Goal: Complete application form

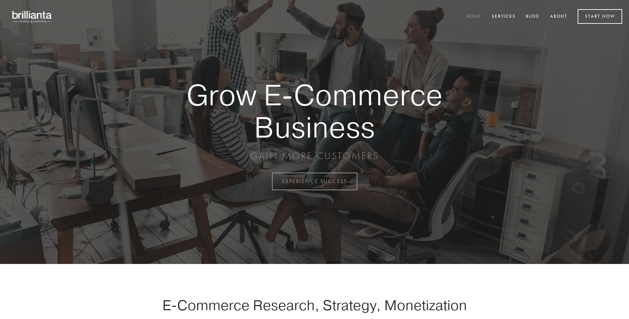
scroll to position [1783, 0]
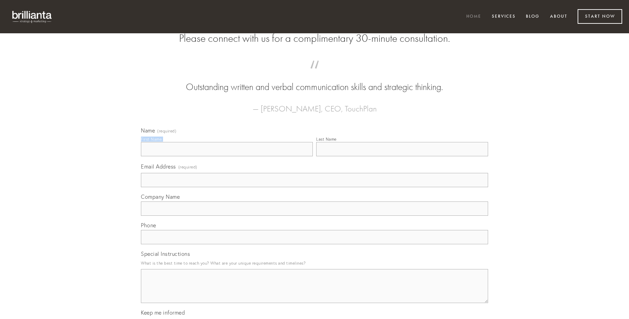
type input "[PERSON_NAME] PhD"
click at [402, 156] on input "Last Name" at bounding box center [402, 149] width 172 height 14
type input "[PERSON_NAME] PhD"
click at [314, 187] on input "Email Address (required)" at bounding box center [314, 180] width 347 height 14
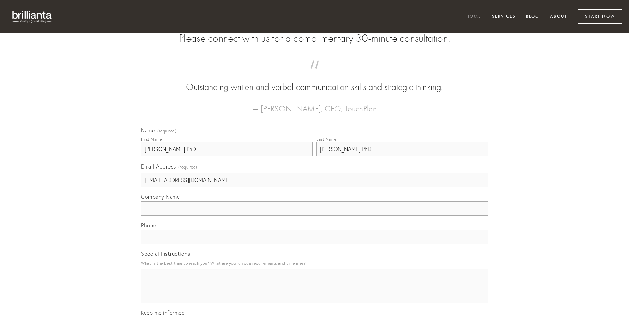
type input "[EMAIL_ADDRESS][DOMAIN_NAME]"
click at [314, 216] on input "Company Name" at bounding box center [314, 209] width 347 height 14
type input "colligo"
click at [314, 245] on input "text" at bounding box center [314, 237] width 347 height 14
click at [314, 293] on textarea "Special Instructions" at bounding box center [314, 286] width 347 height 34
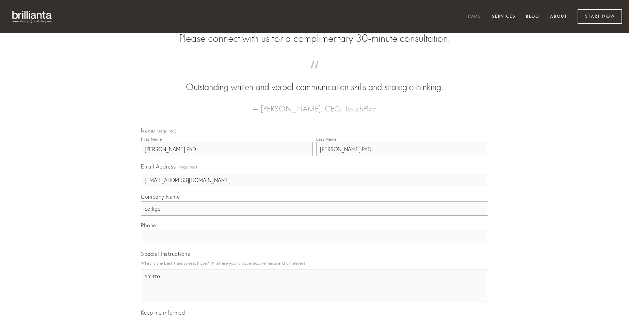
type textarea "amitto"
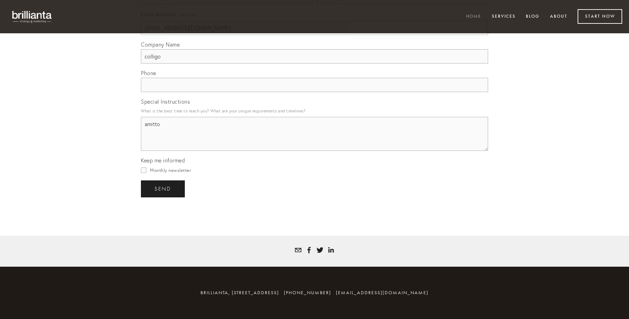
click at [163, 189] on span "send" at bounding box center [162, 189] width 17 height 6
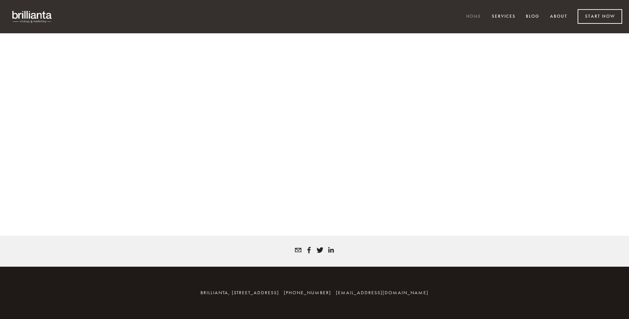
scroll to position [1774, 0]
